Goal: Transaction & Acquisition: Obtain resource

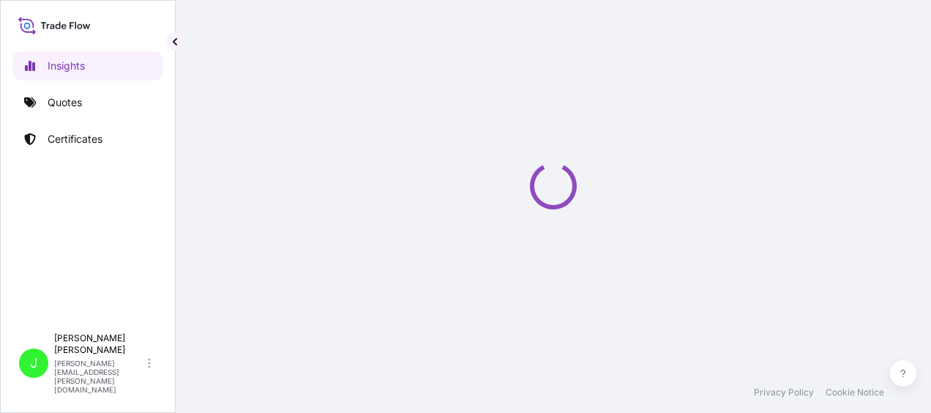
select select "2025"
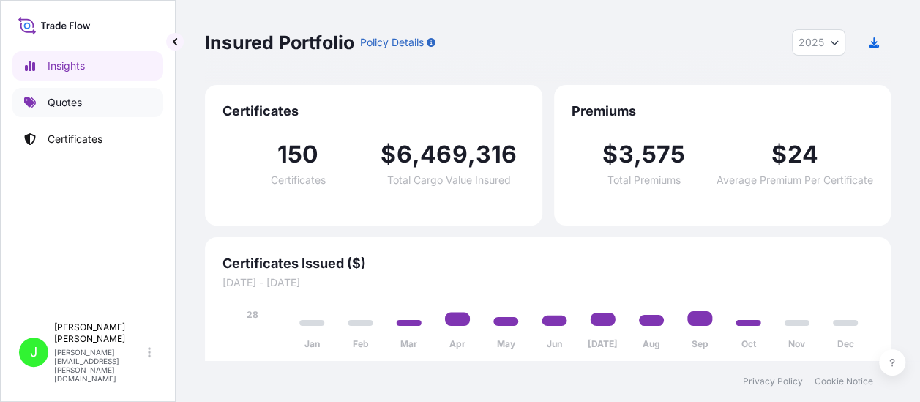
click at [56, 101] on p "Quotes" at bounding box center [65, 102] width 34 height 15
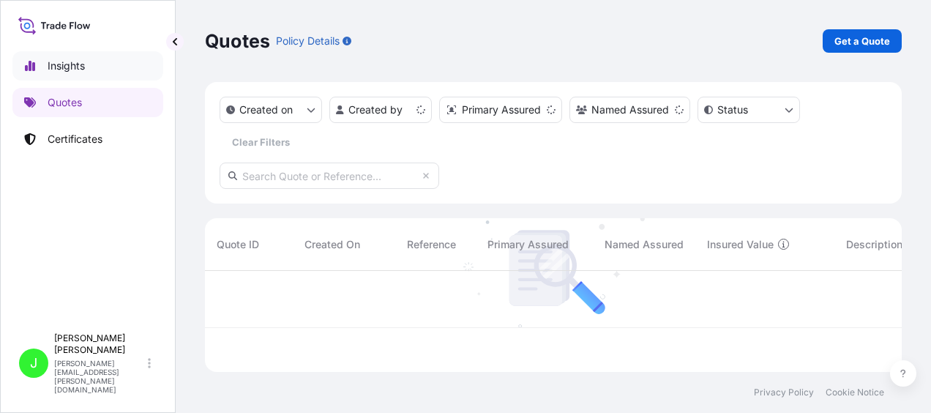
scroll to position [98, 685]
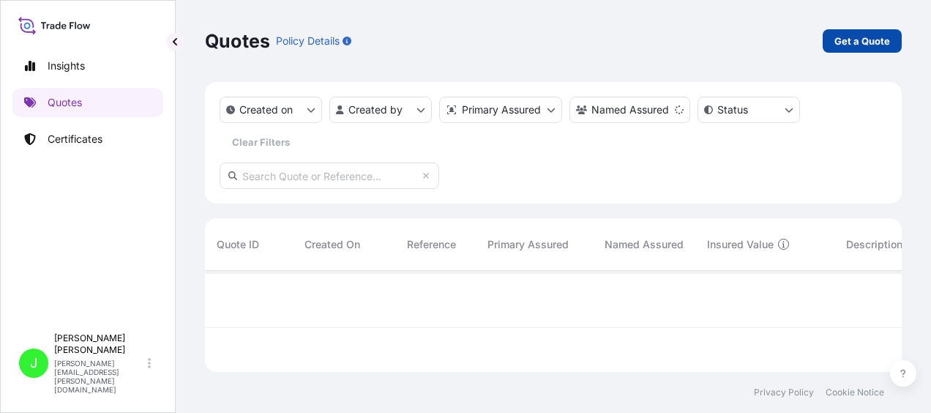
click at [836, 40] on p "Get a Quote" at bounding box center [862, 41] width 56 height 15
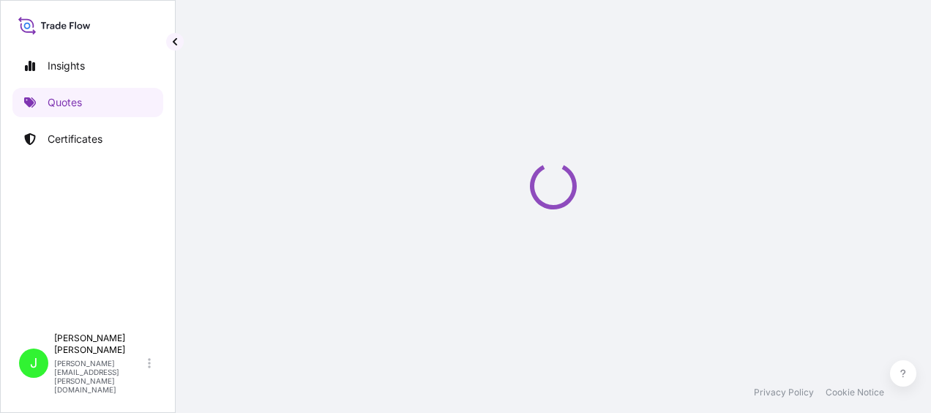
scroll to position [23, 0]
select select "Road / Inland"
select select "Sea"
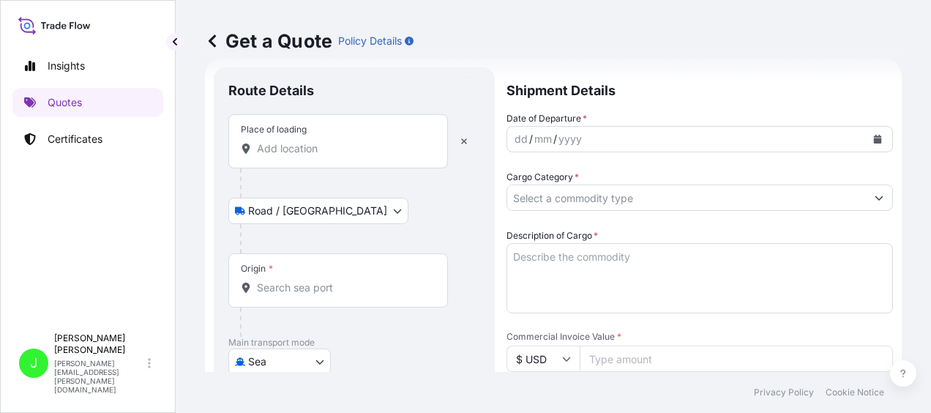
click at [334, 152] on input "Place of loading" at bounding box center [343, 148] width 173 height 15
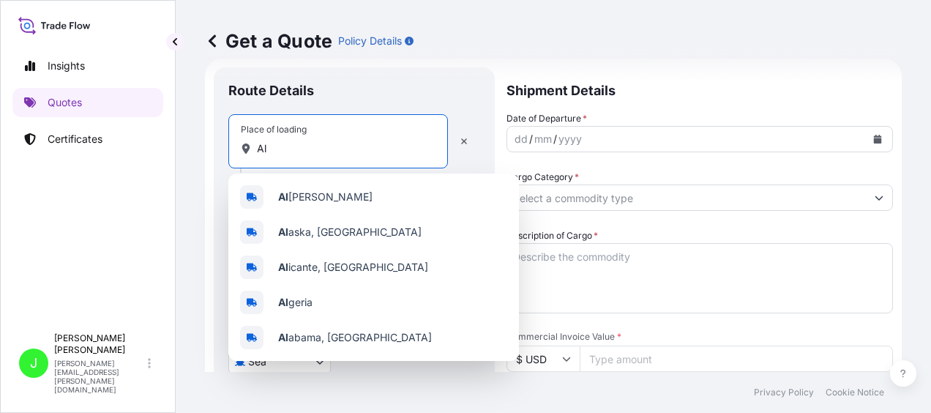
type input "A"
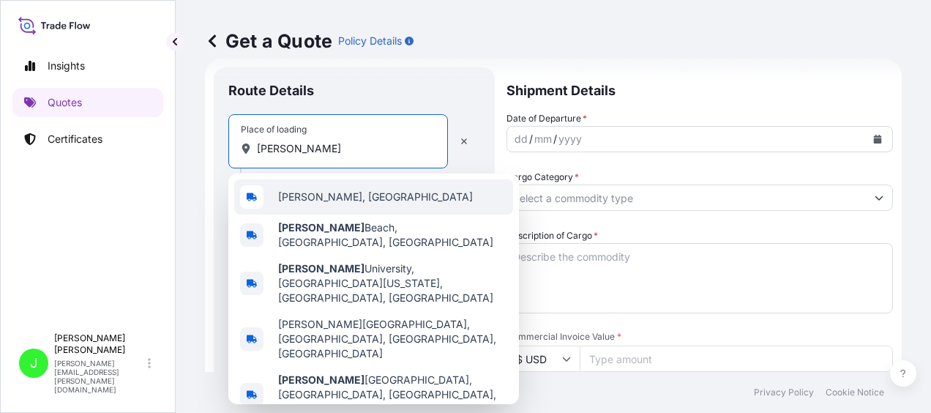
click at [304, 201] on span "Ávila‎, Spain" at bounding box center [375, 197] width 195 height 15
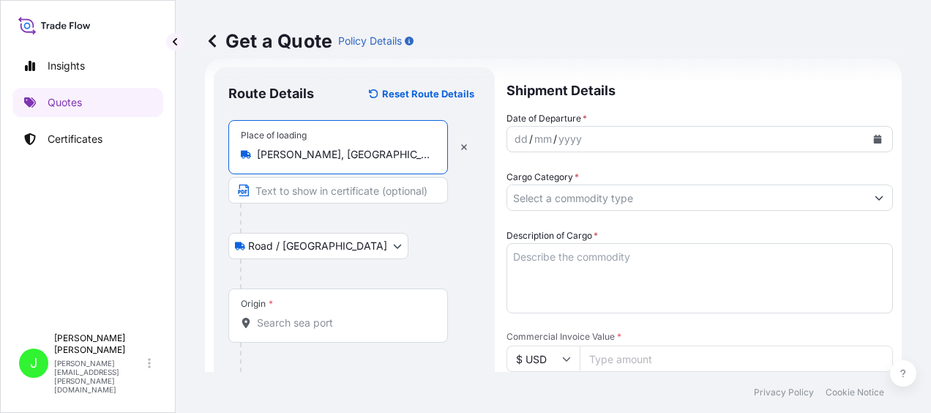
type input "Ávila‎, Spain"
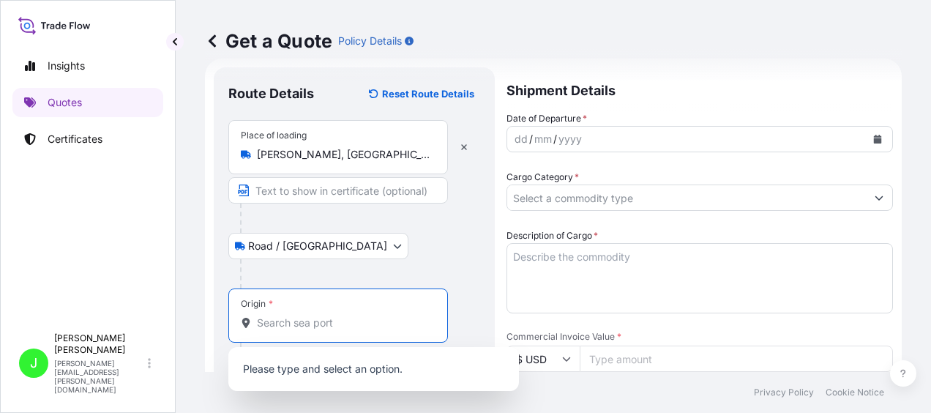
click at [321, 321] on input "Origin *" at bounding box center [343, 322] width 173 height 15
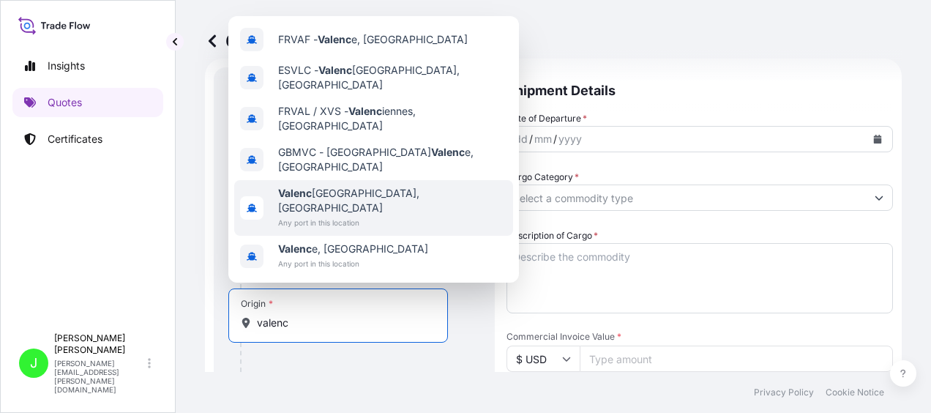
click at [304, 199] on b "Valenc" at bounding box center [295, 193] width 34 height 12
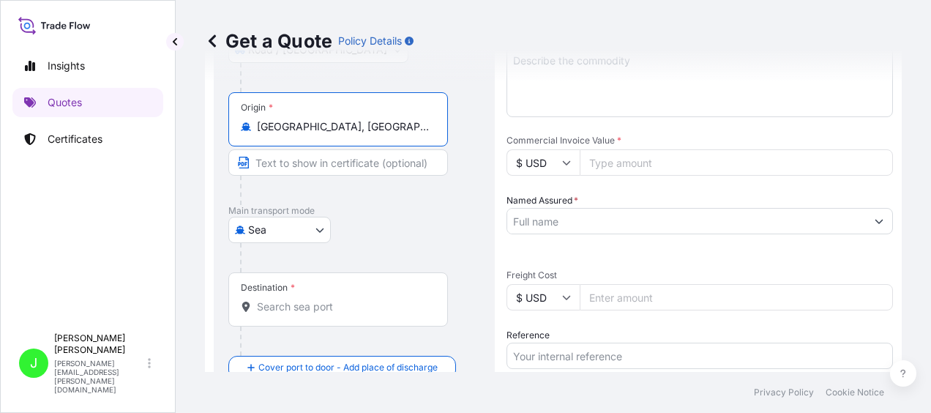
scroll to position [243, 0]
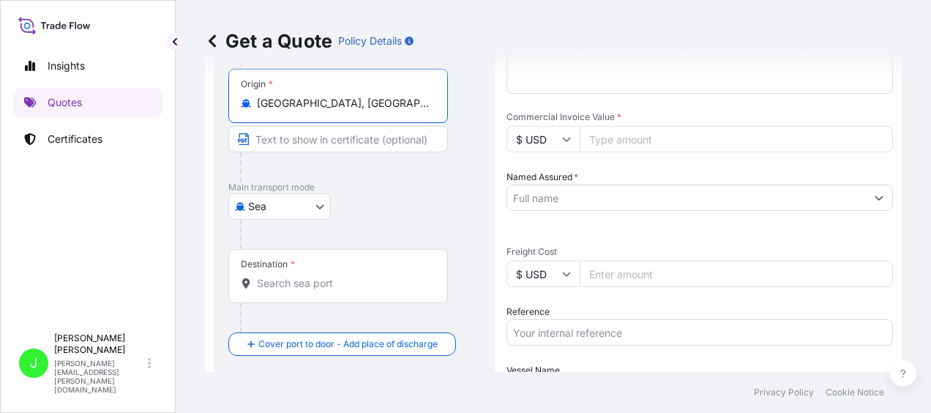
type input "Valencia, Spain"
click at [296, 284] on input "Destination *" at bounding box center [343, 283] width 173 height 15
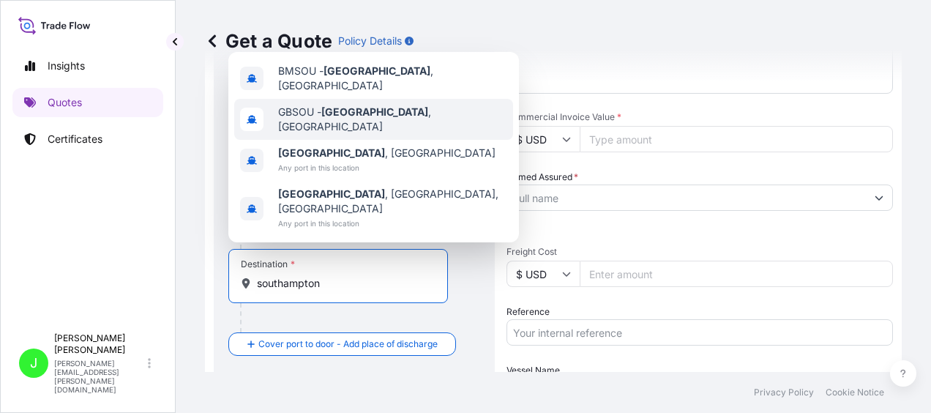
click at [318, 134] on span "GBSOU - Southampton , United Kingdom" at bounding box center [392, 119] width 229 height 29
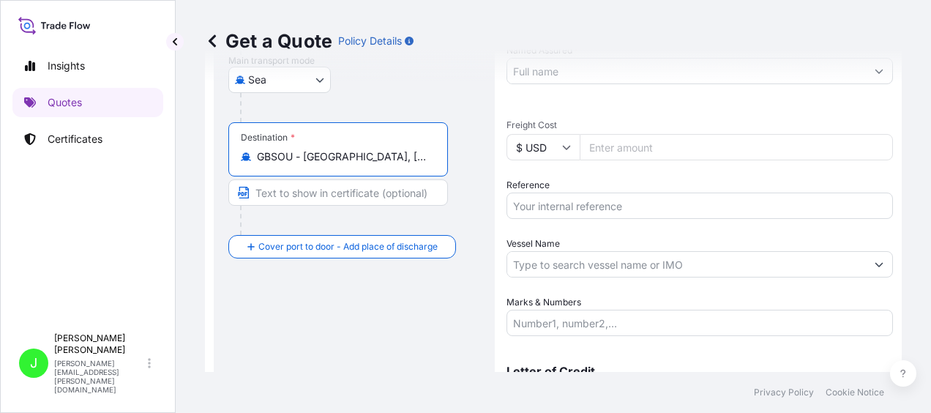
scroll to position [389, 0]
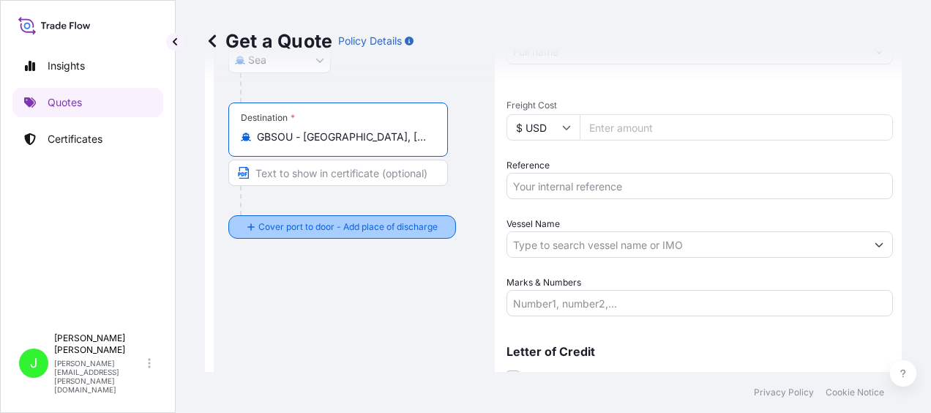
type input "GBSOU - Southampton, United Kingdom"
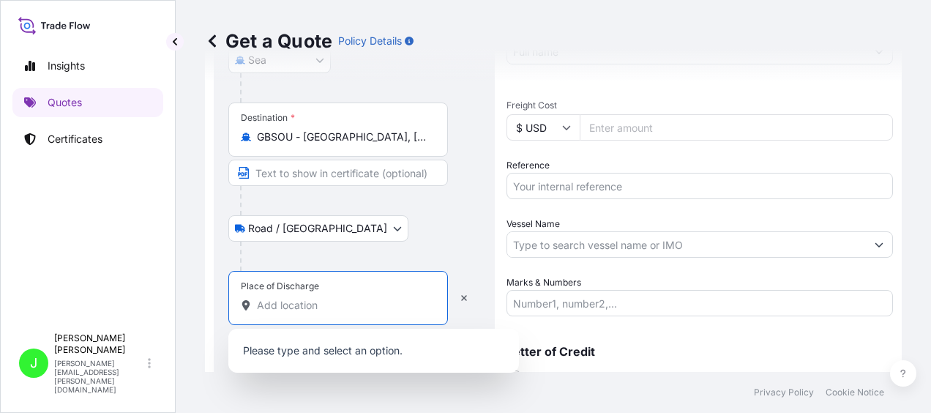
click at [285, 306] on input "Place of Discharge" at bounding box center [343, 305] width 173 height 15
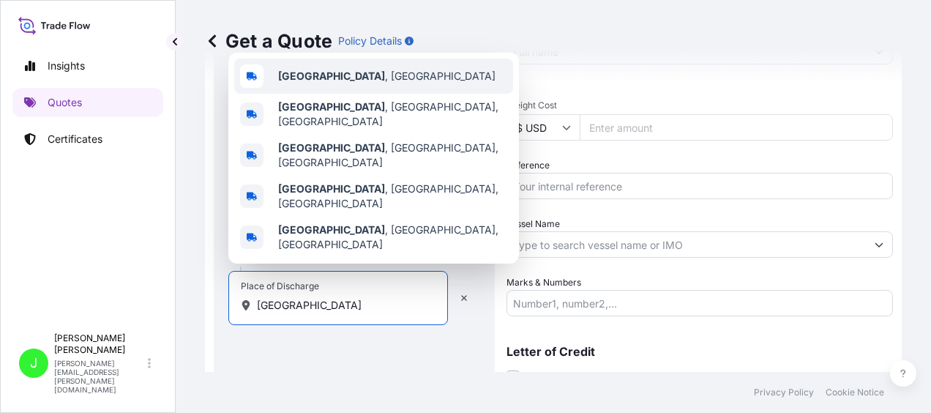
click at [273, 94] on div "Plymouth , UK" at bounding box center [373, 76] width 279 height 35
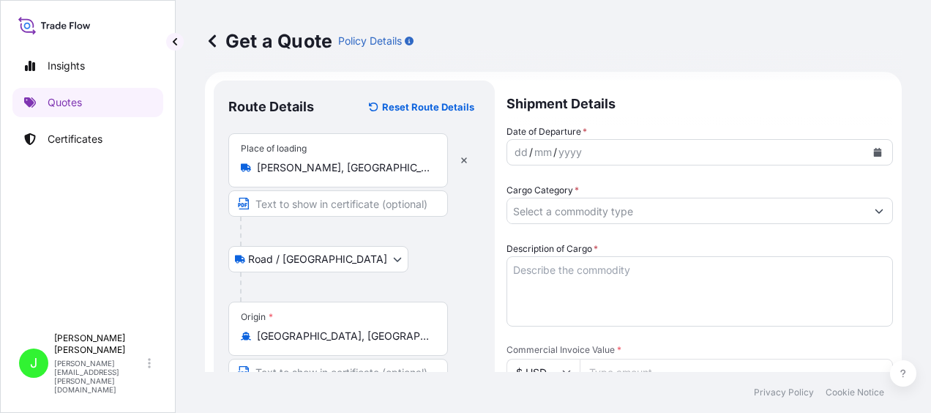
scroll to position [0, 0]
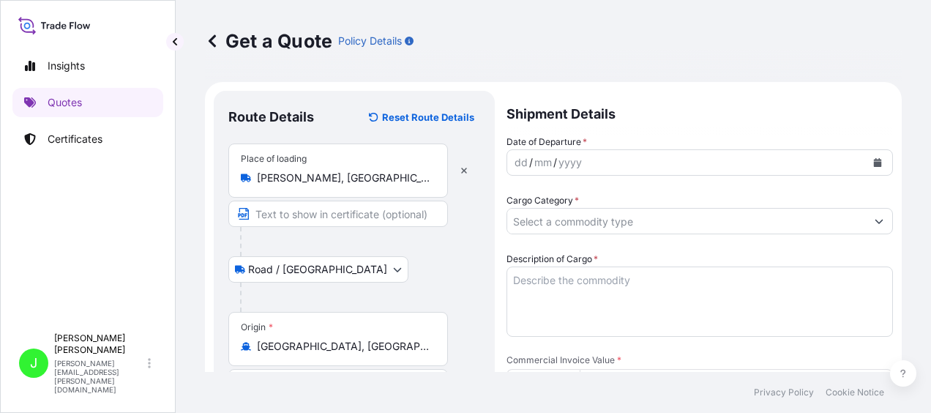
type input "Plymouth, UK"
click at [873, 161] on icon "Calendar" at bounding box center [877, 162] width 9 height 9
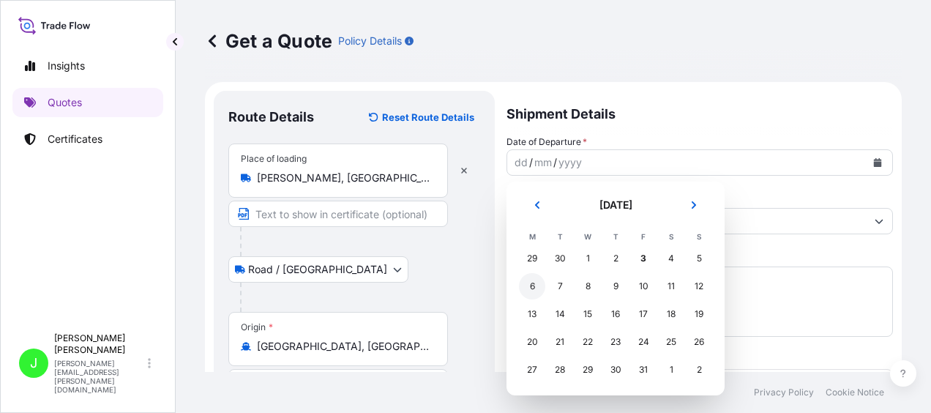
click at [533, 291] on div "6" at bounding box center [532, 286] width 26 height 26
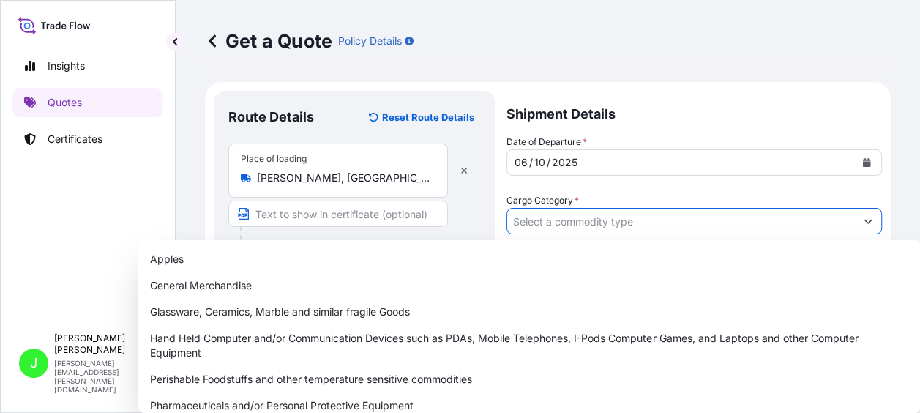
click at [578, 221] on input "Cargo Category *" at bounding box center [681, 221] width 348 height 26
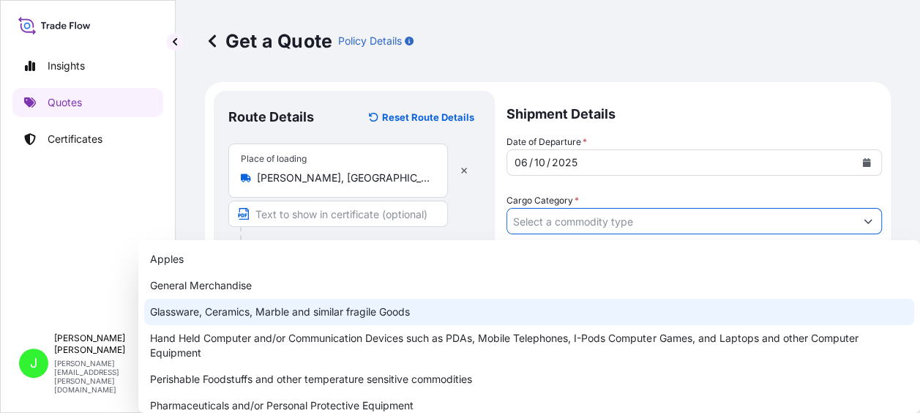
click at [223, 307] on div "Glassware, Ceramics, Marble and similar fragile Goods" at bounding box center [529, 312] width 770 height 26
type input "Glassware, Ceramics, Marble and similar fragile Goods"
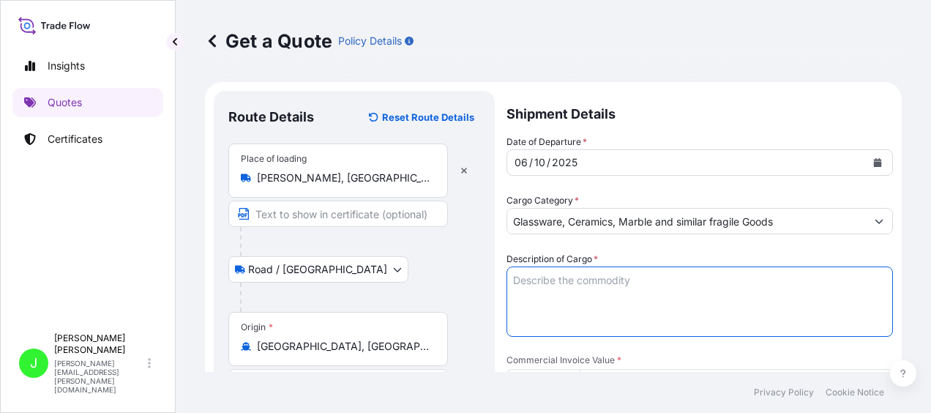
click at [549, 285] on textarea "Description of Cargo *" at bounding box center [699, 301] width 386 height 70
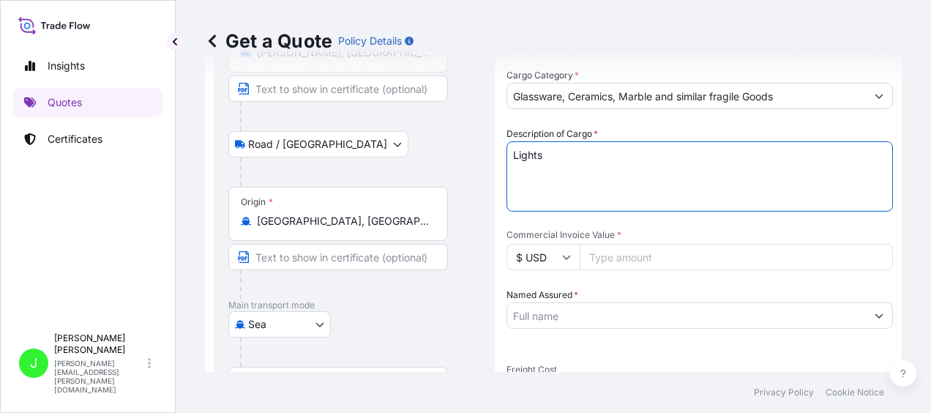
scroll to position [146, 0]
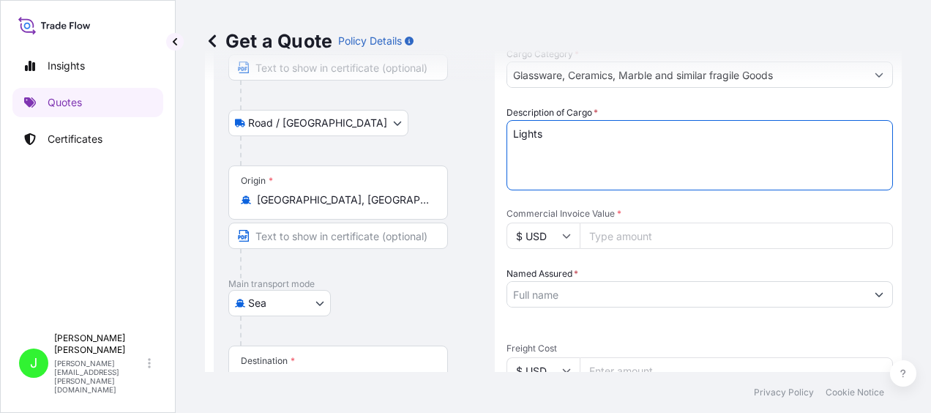
type textarea "Lights"
click at [640, 236] on input "Commercial Invoice Value *" at bounding box center [736, 235] width 313 height 26
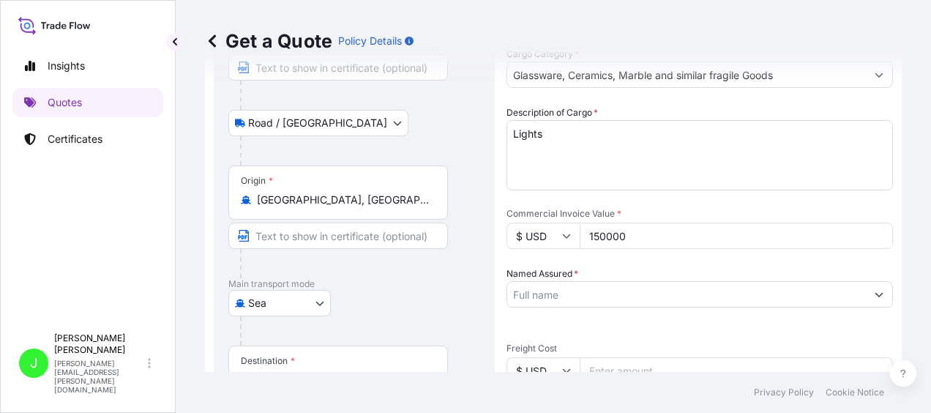
type input "150000"
click at [539, 302] on input "Named Assured *" at bounding box center [681, 294] width 348 height 26
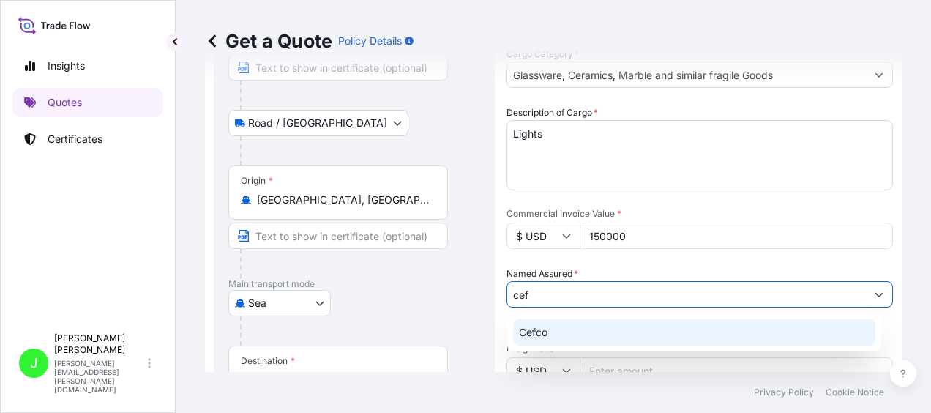
click at [533, 332] on span "Cefco" at bounding box center [533, 332] width 29 height 15
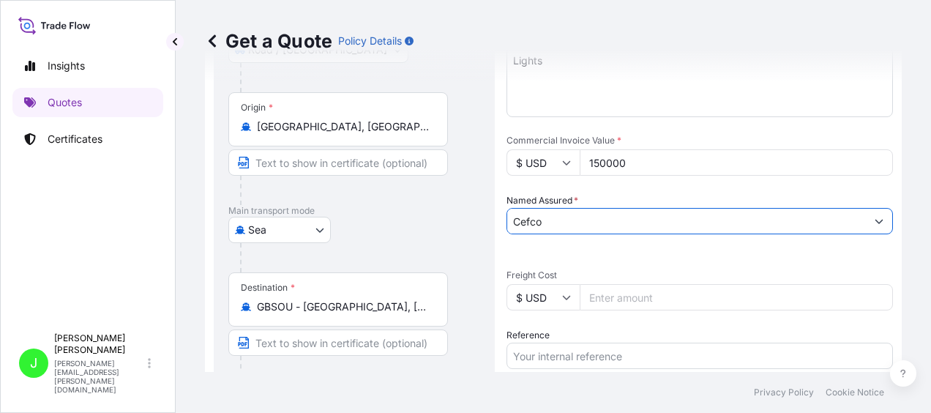
scroll to position [293, 0]
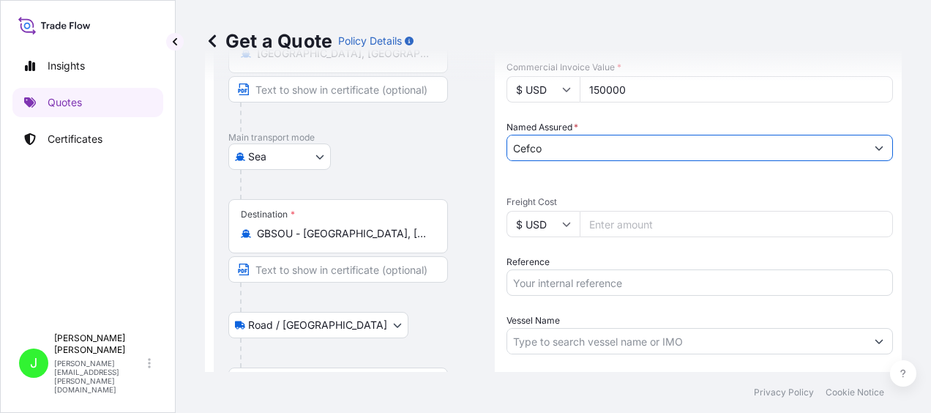
type input "Cefco"
click at [614, 218] on input "Freight Cost" at bounding box center [736, 224] width 313 height 26
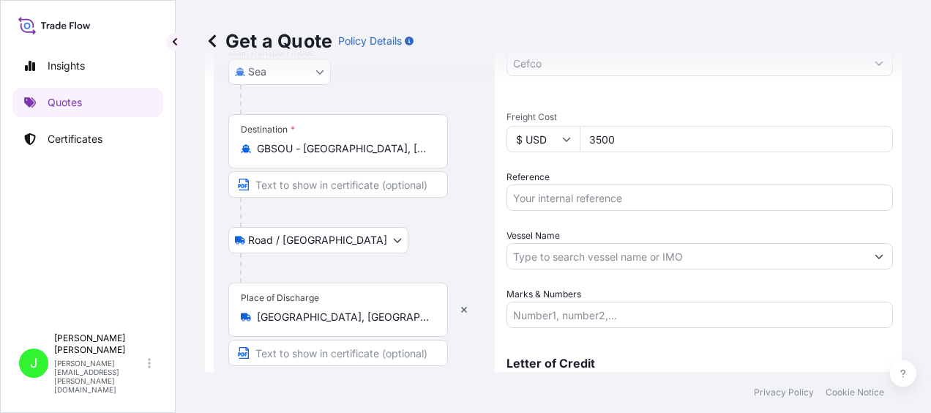
scroll to position [439, 0]
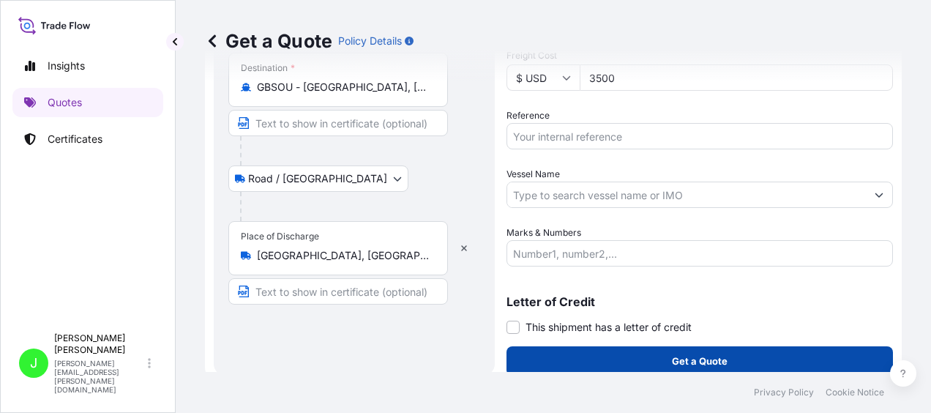
type input "3500"
click at [672, 360] on p "Get a Quote" at bounding box center [700, 360] width 56 height 15
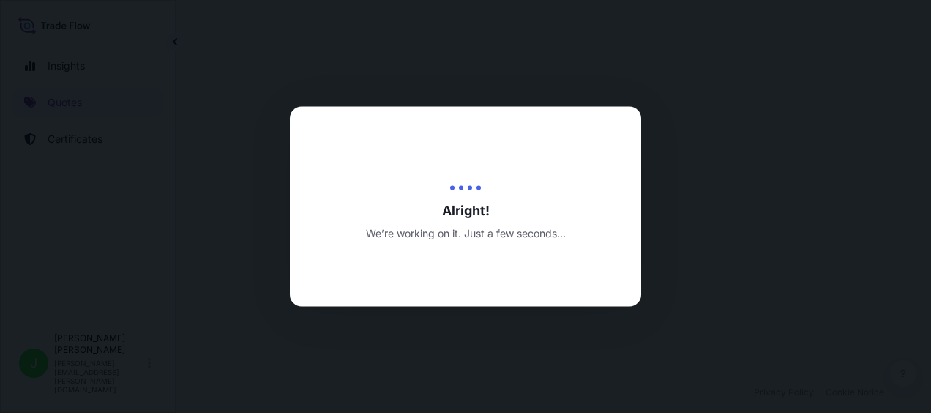
select select "Road / Inland"
select select "Sea"
select select "Road / Inland"
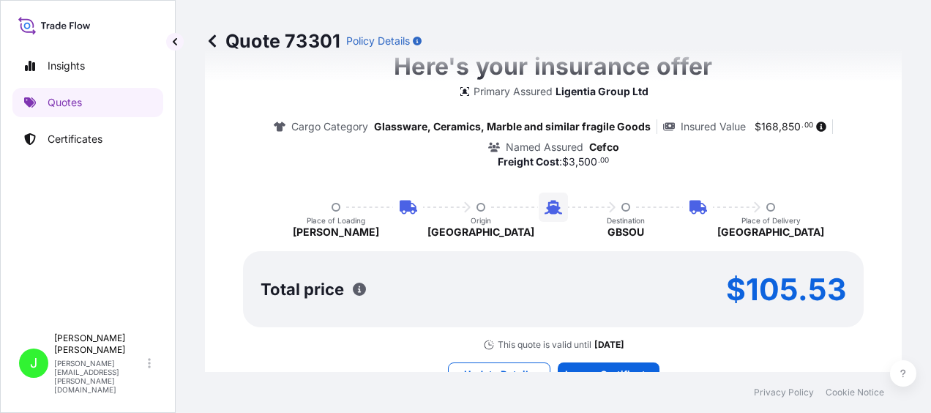
scroll to position [1203, 0]
